Goal: Communication & Community: Answer question/provide support

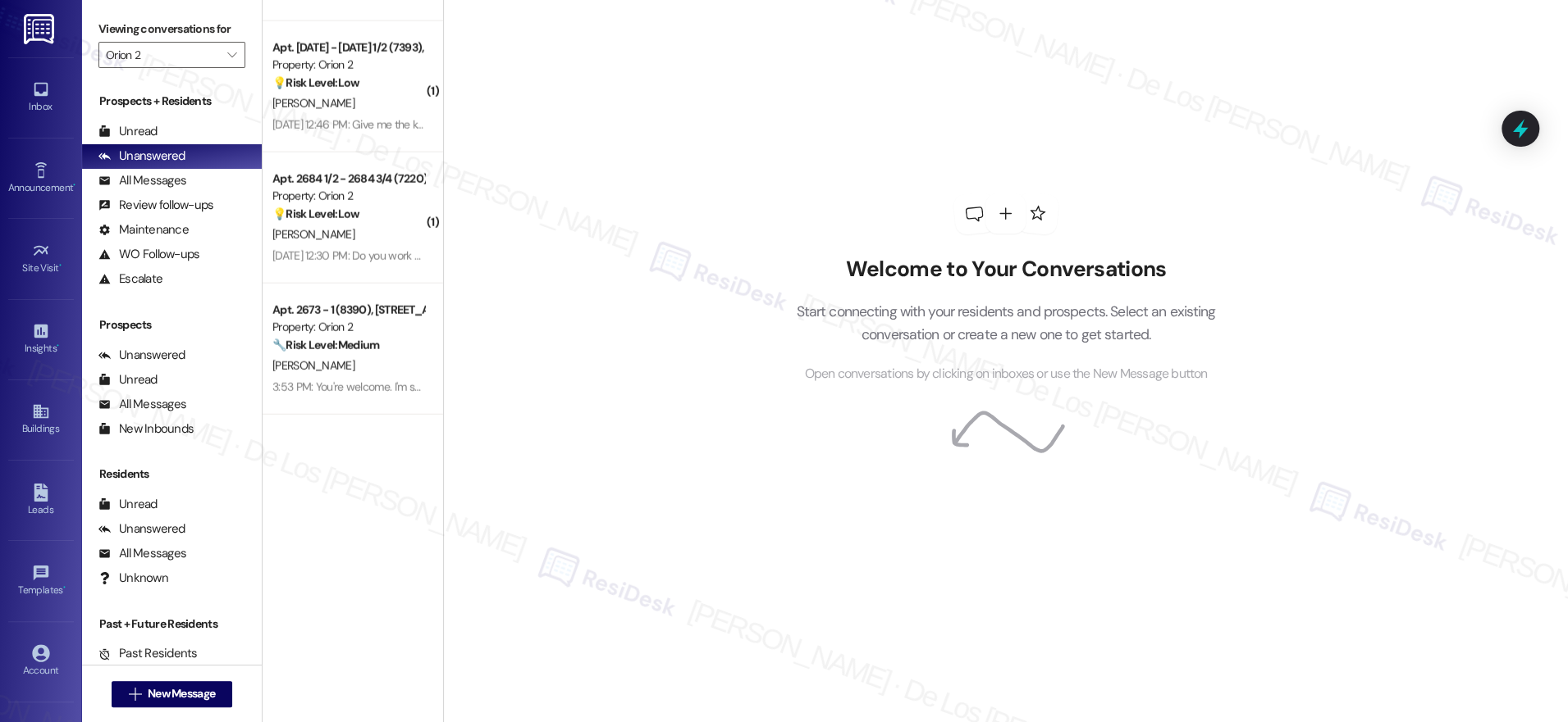
scroll to position [2470, 0]
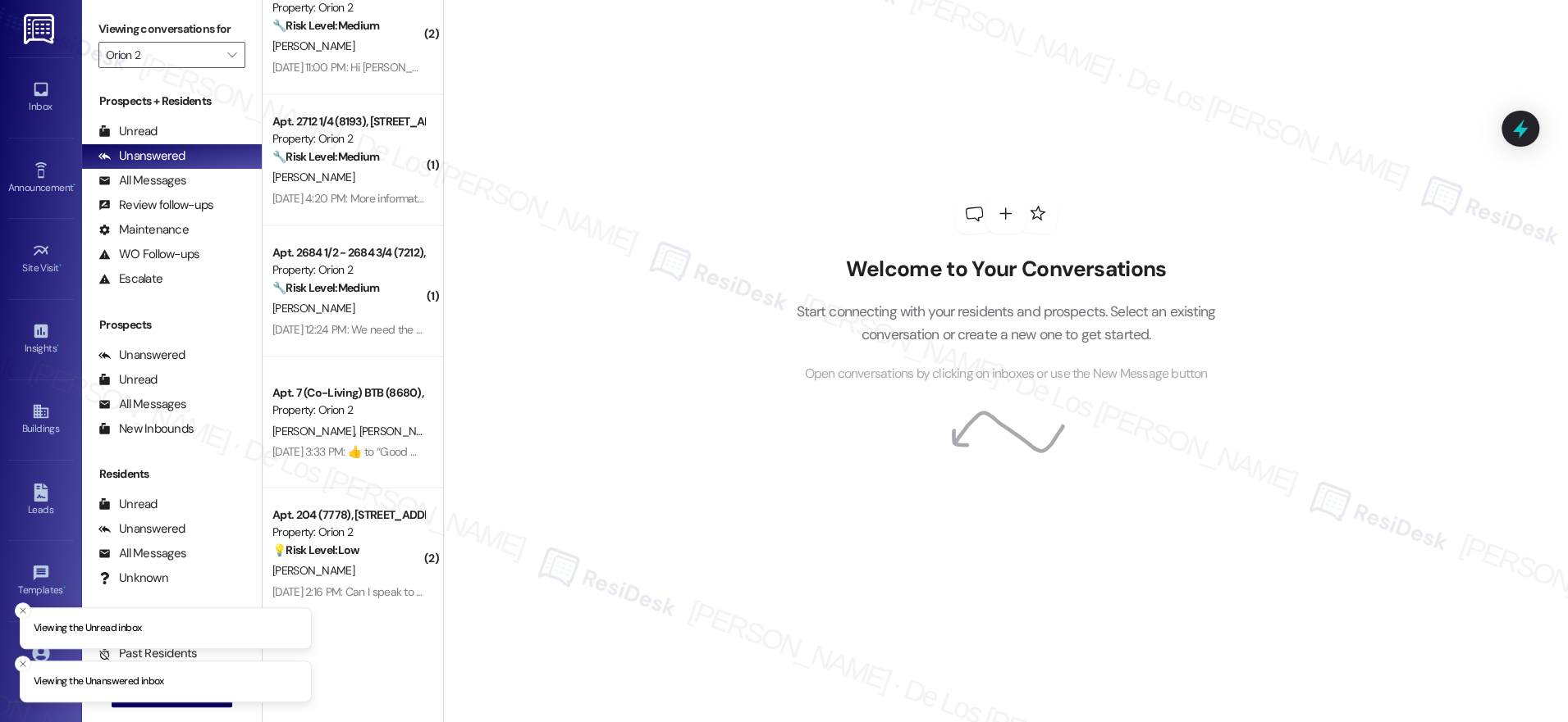
scroll to position [3198, 0]
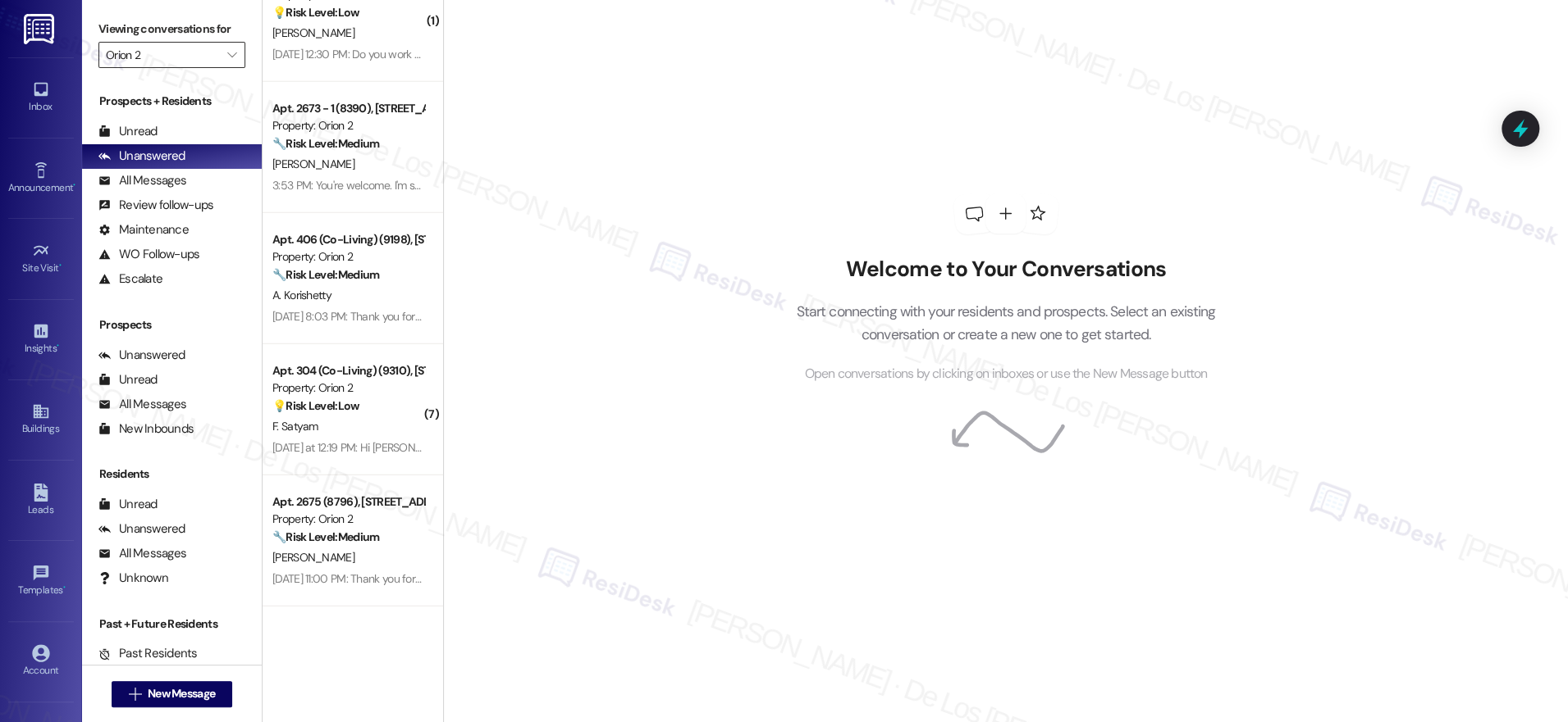
click at [203, 55] on input "Orion 2" at bounding box center [162, 55] width 113 height 26
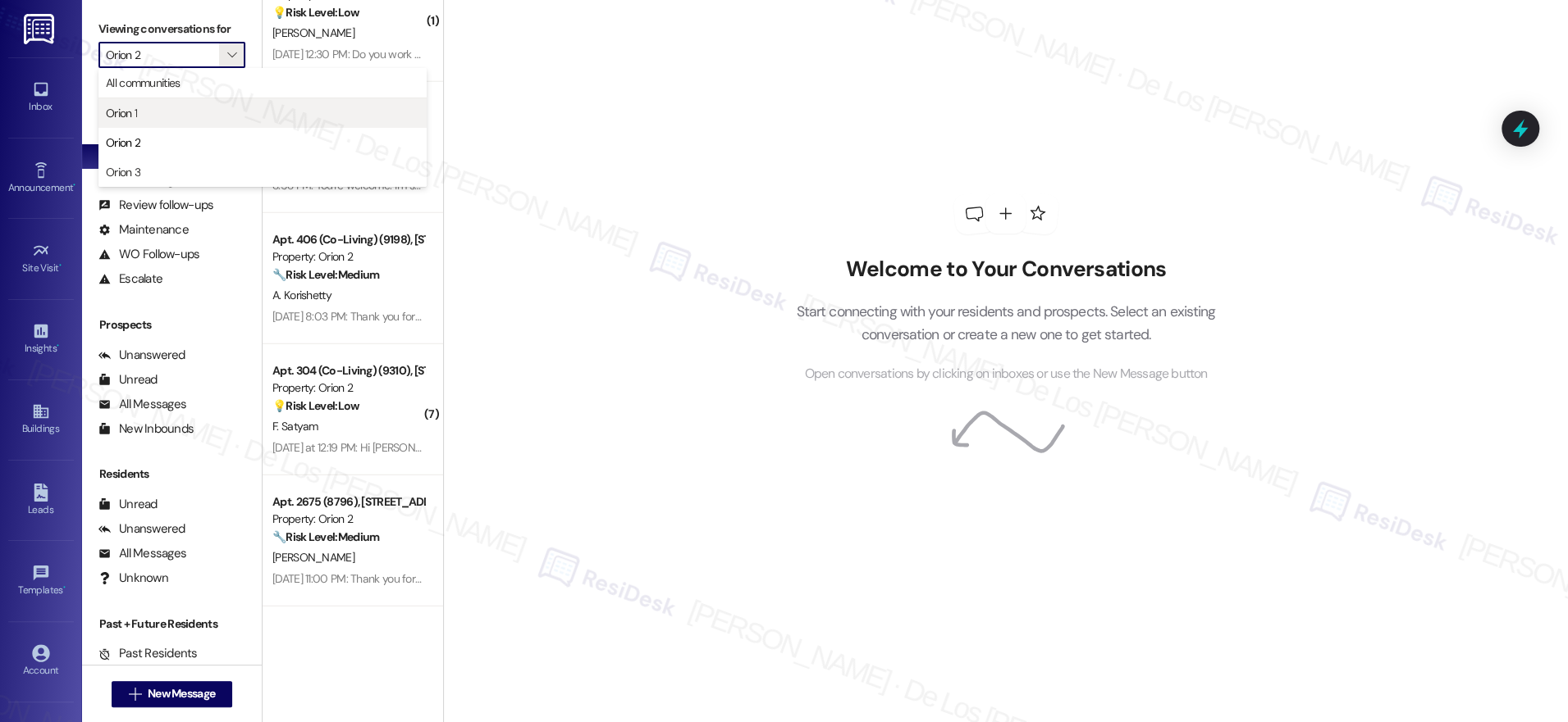
click at [162, 116] on span "Orion 1" at bounding box center [262, 114] width 314 height 17
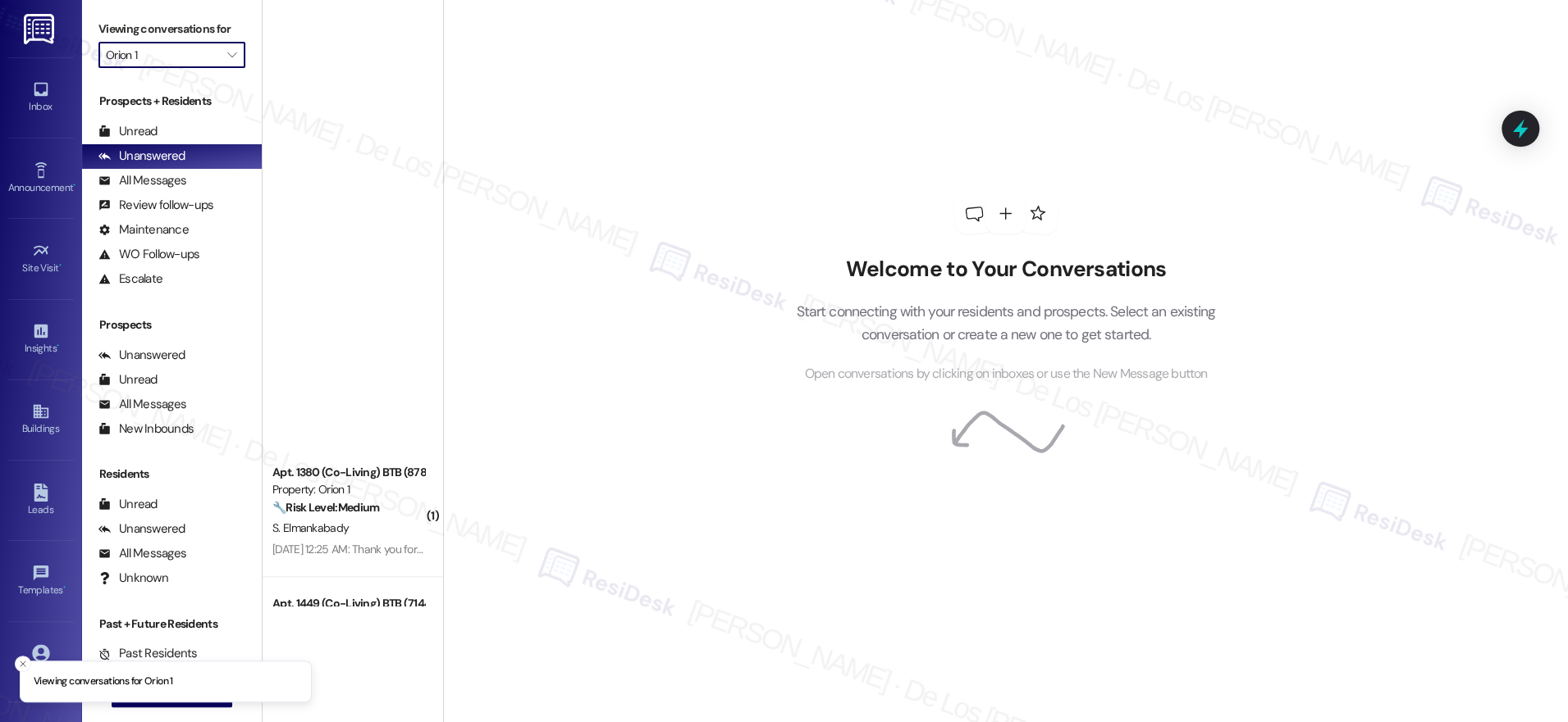
scroll to position [5953, 0]
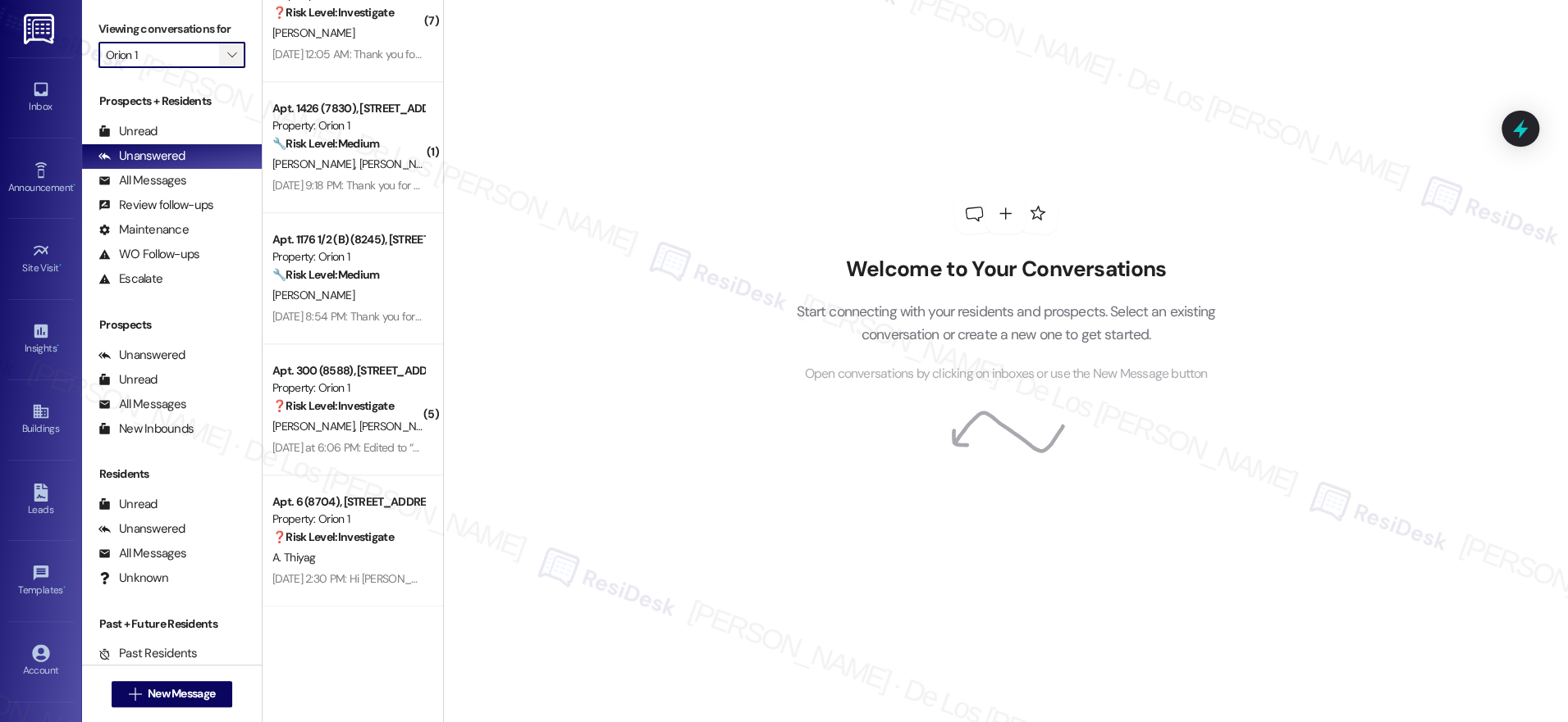
click at [224, 57] on span "" at bounding box center [231, 55] width 16 height 26
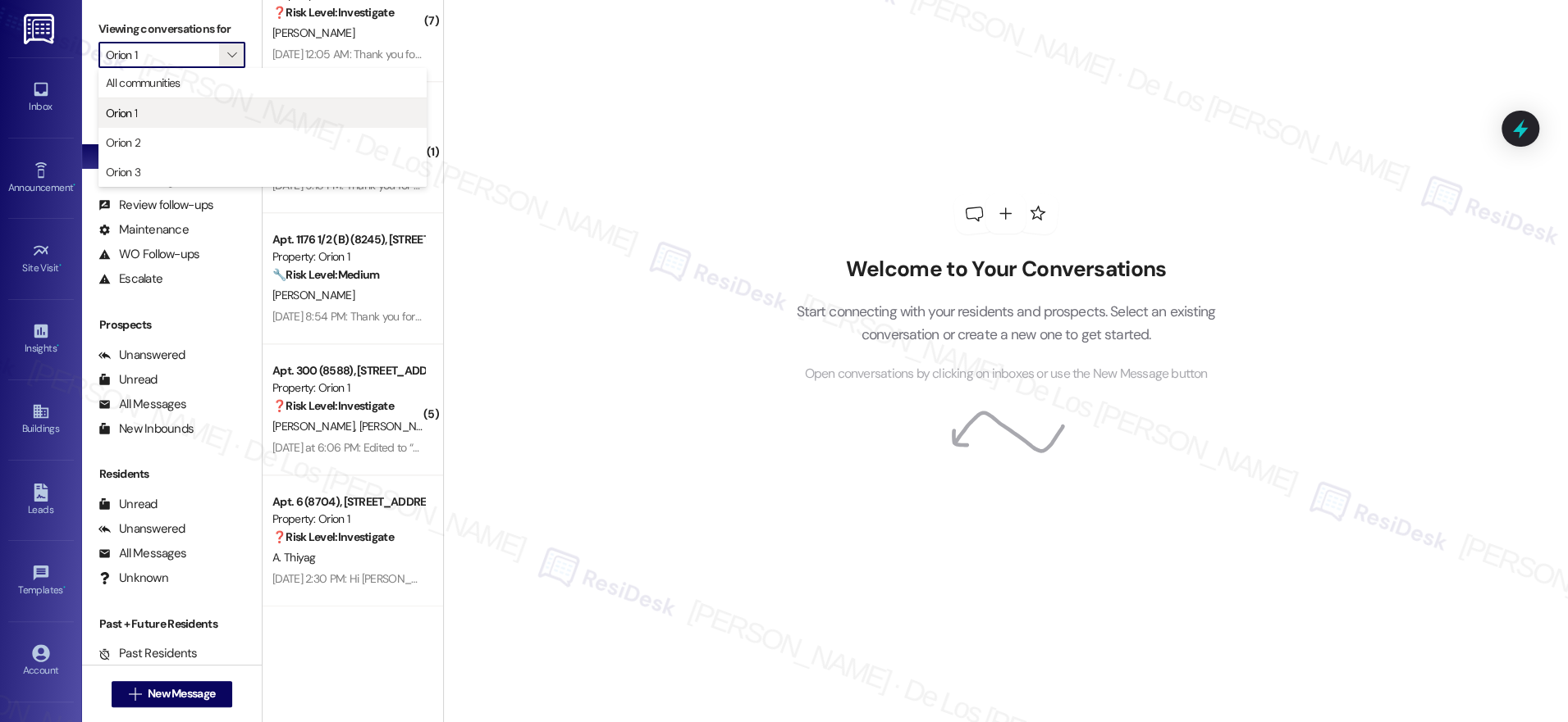
click at [190, 113] on span "Orion 1" at bounding box center [262, 114] width 314 height 17
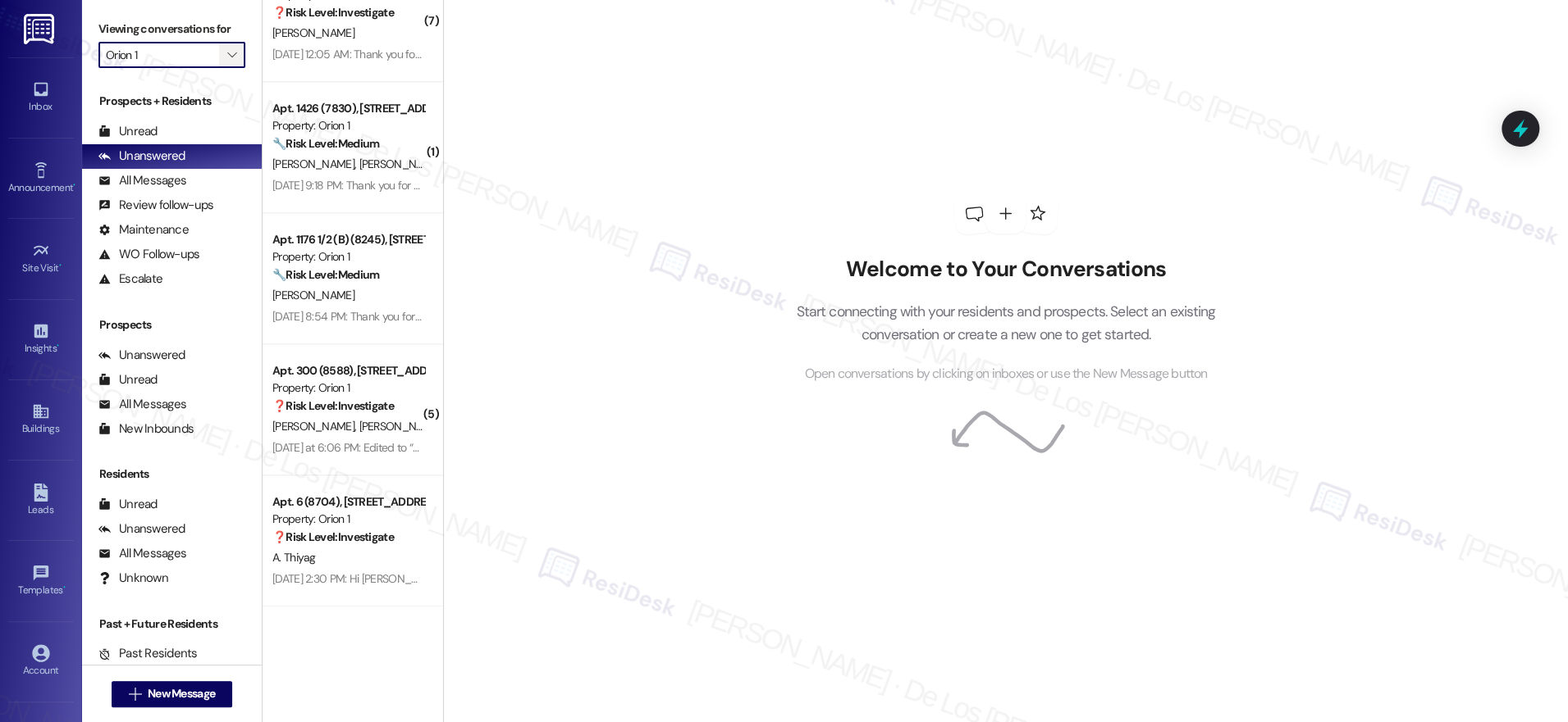
click at [224, 65] on span "" at bounding box center [231, 55] width 16 height 26
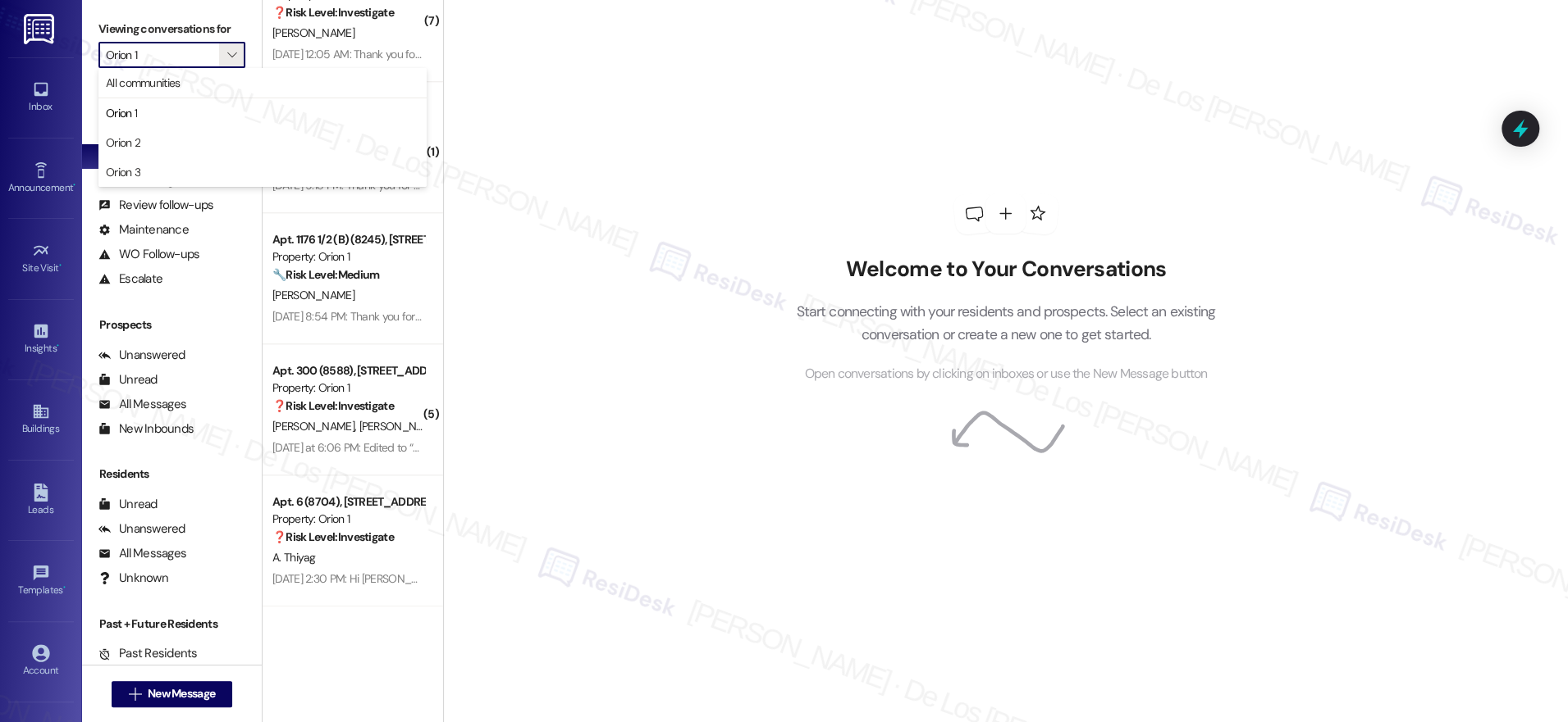
click at [171, 145] on span "Orion 2" at bounding box center [262, 142] width 314 height 17
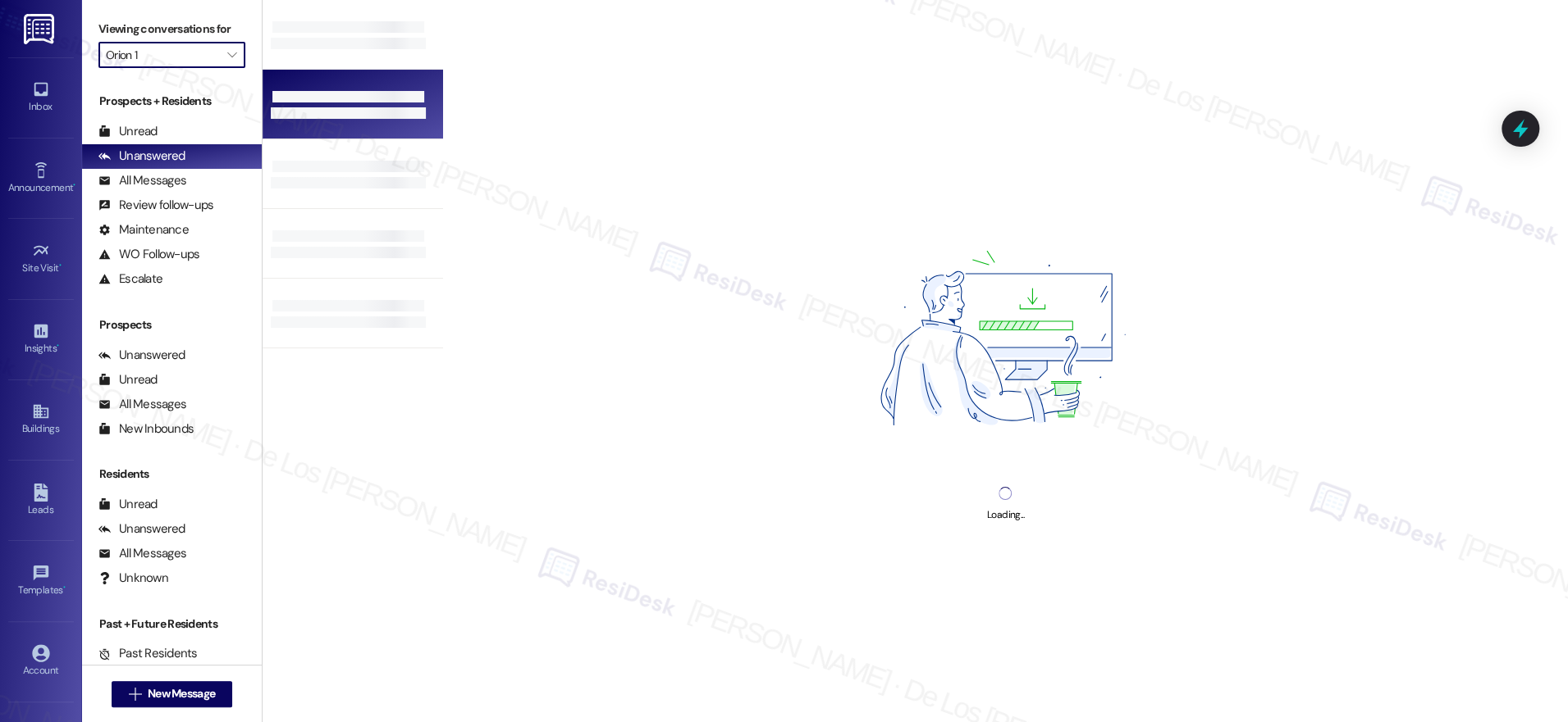
type input "Orion 2"
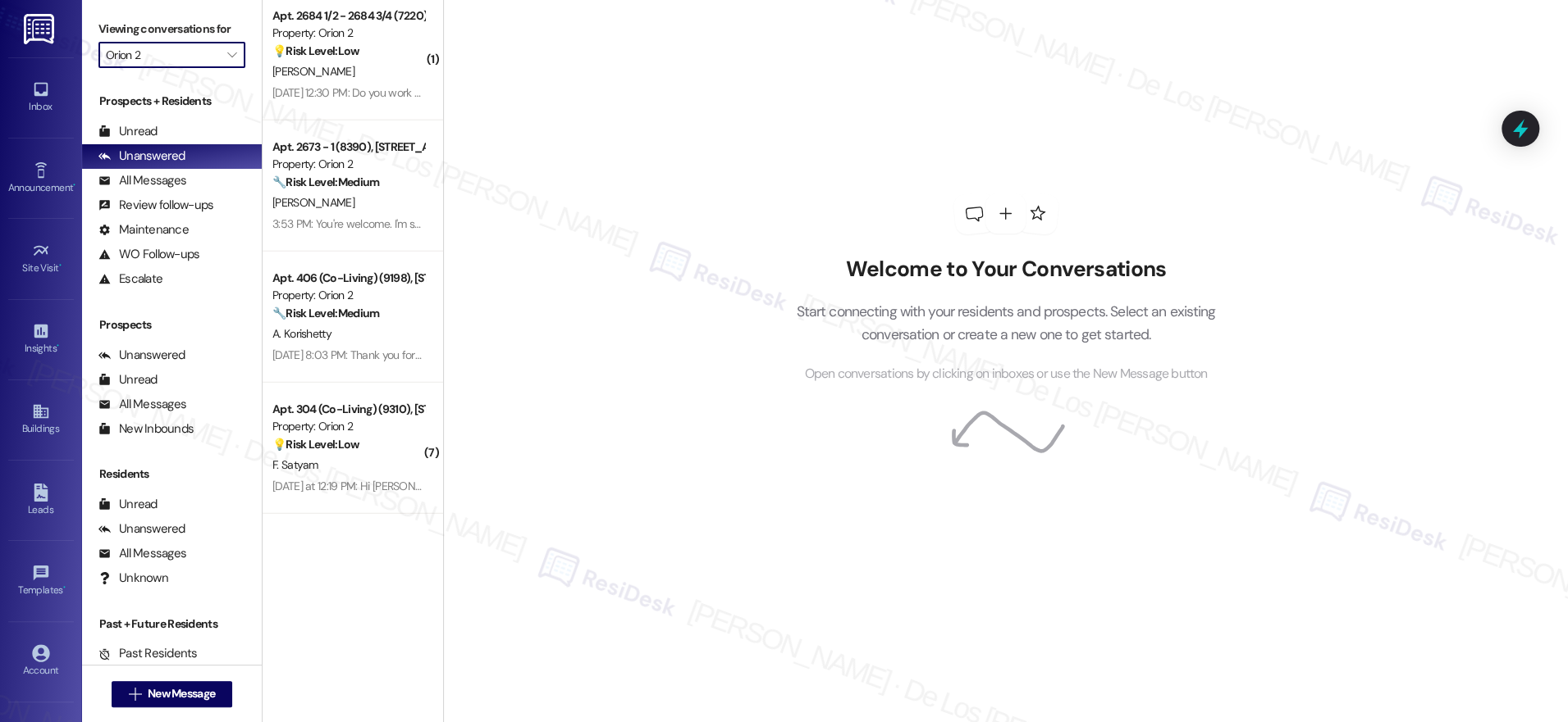
scroll to position [2896, 0]
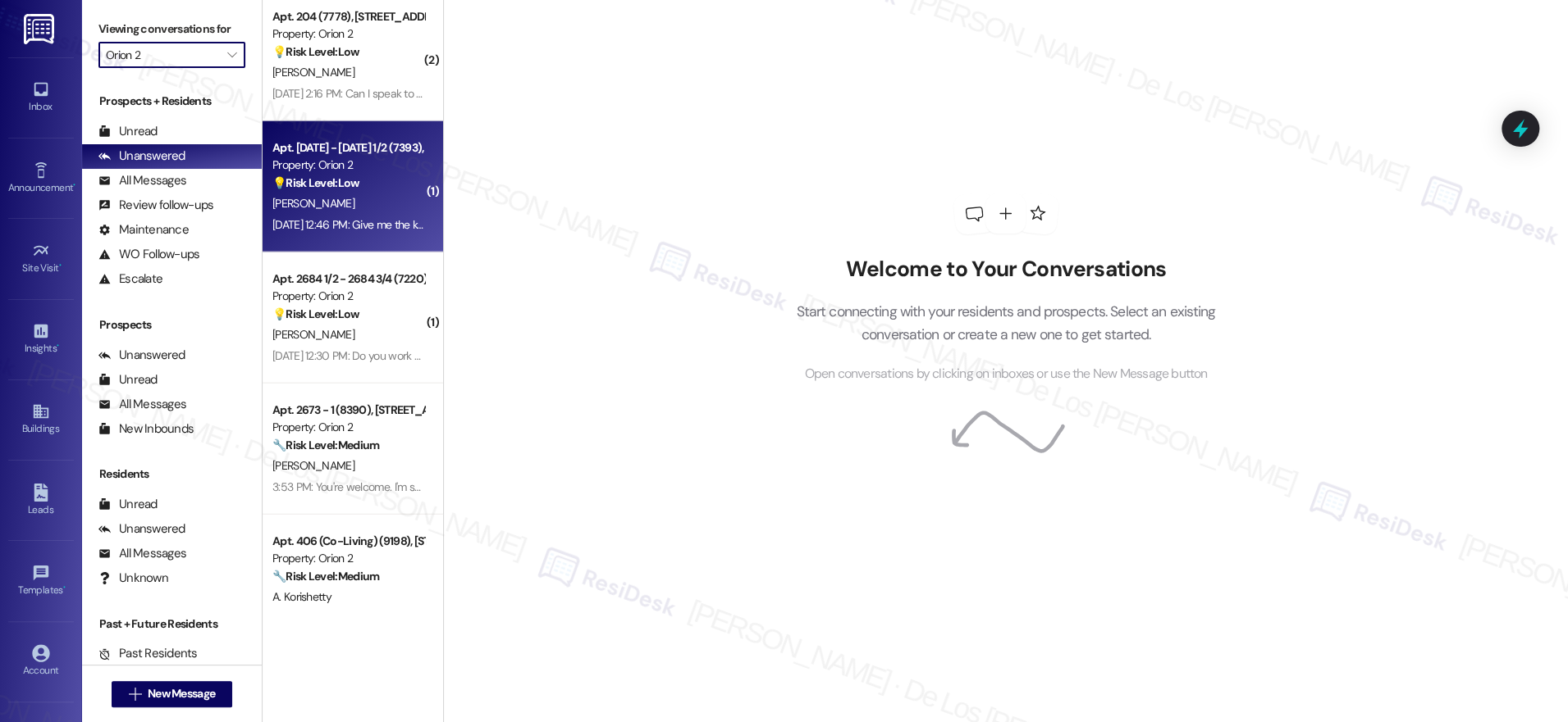
click at [337, 164] on div "Property: Orion 2" at bounding box center [348, 165] width 152 height 18
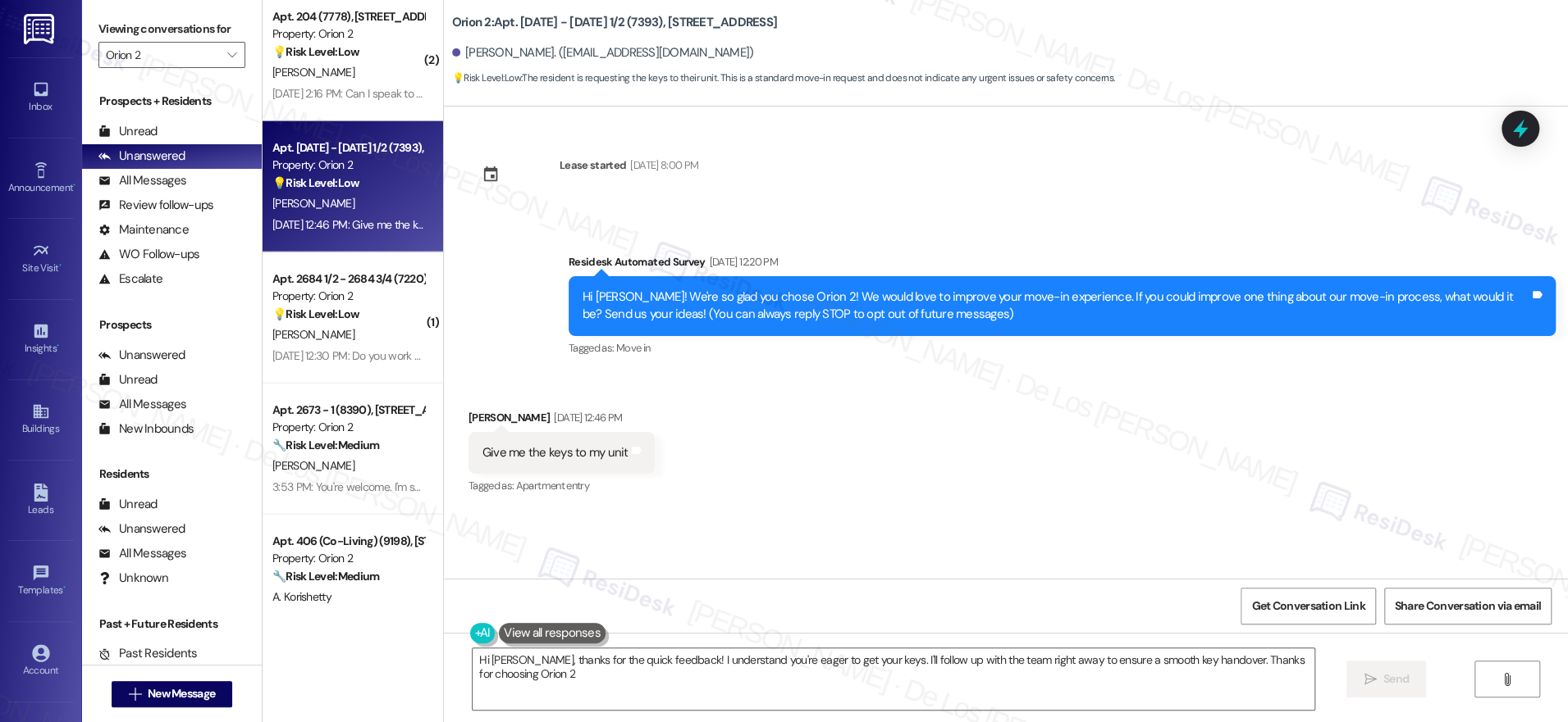
type textarea "Hi [PERSON_NAME], thanks for the quick feedback! I understand you're eager to g…"
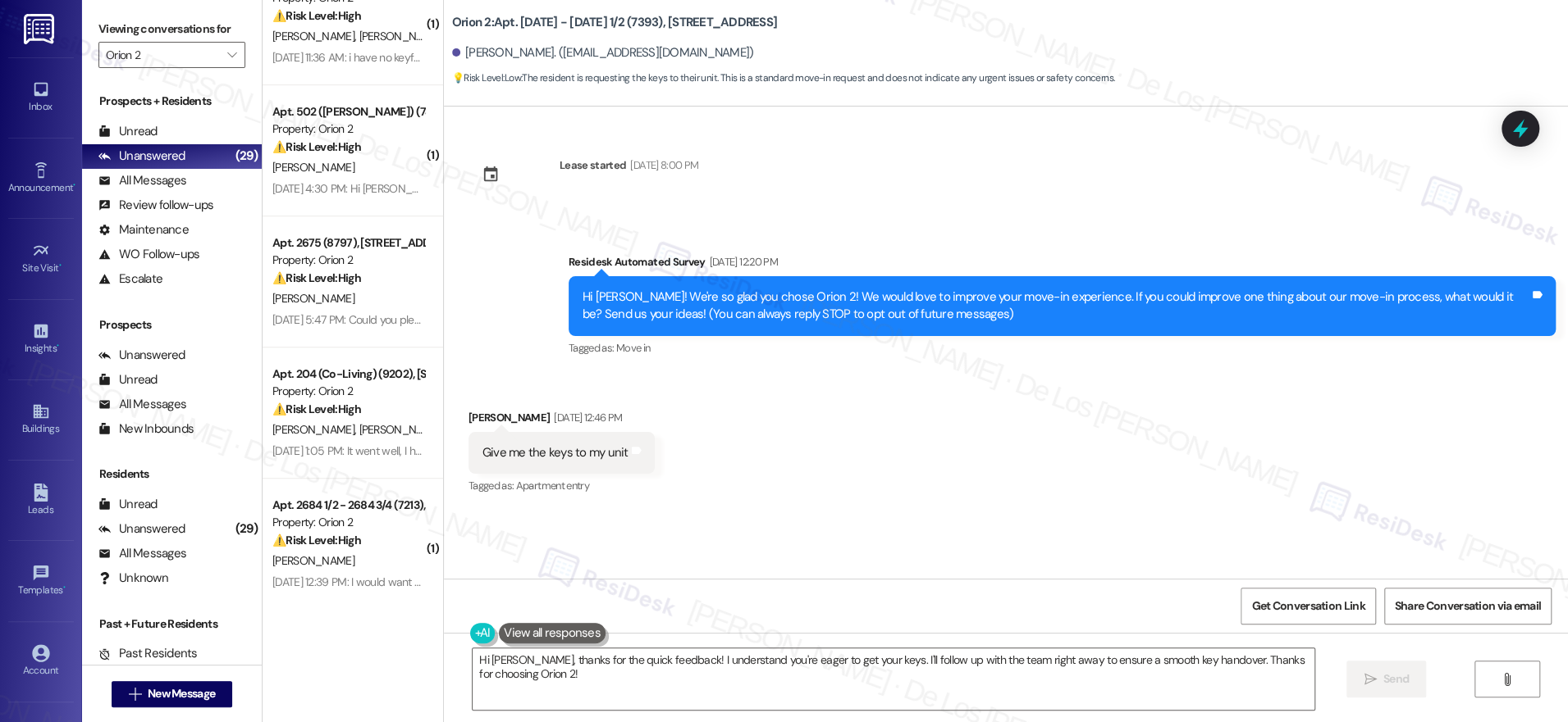
scroll to position [0, 0]
